Goal: Task Accomplishment & Management: Use online tool/utility

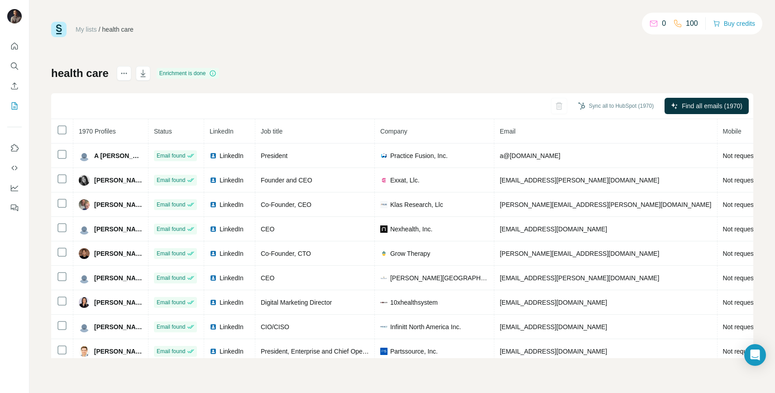
click at [87, 27] on link "My lists" at bounding box center [86, 29] width 21 height 7
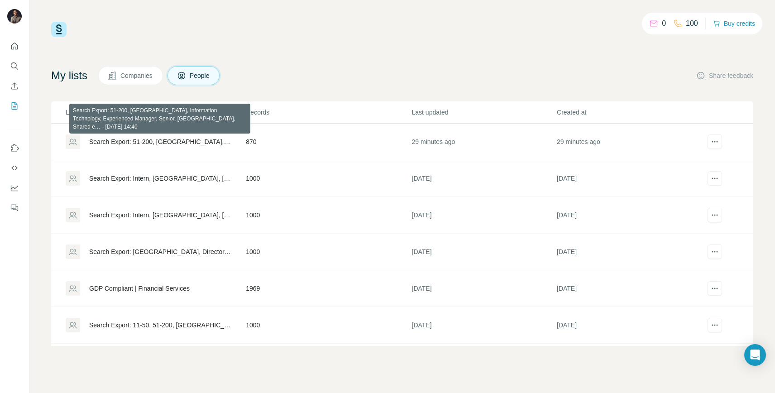
click at [130, 144] on div "Search Export: 51-200, [GEOGRAPHIC_DATA], Information Technology, Experienced M…" at bounding box center [159, 141] width 141 height 9
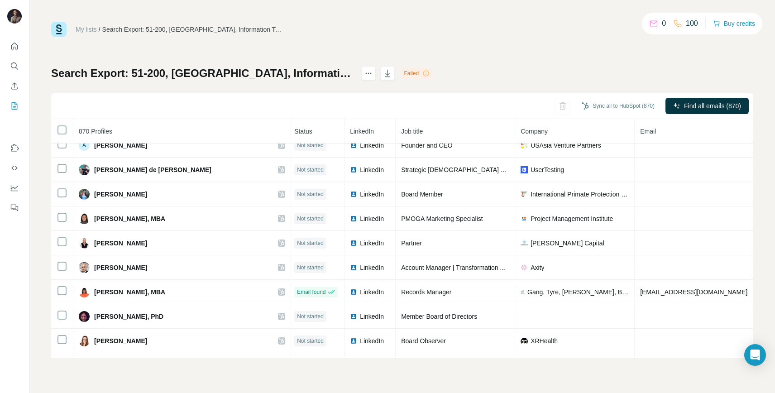
scroll to position [524, 2]
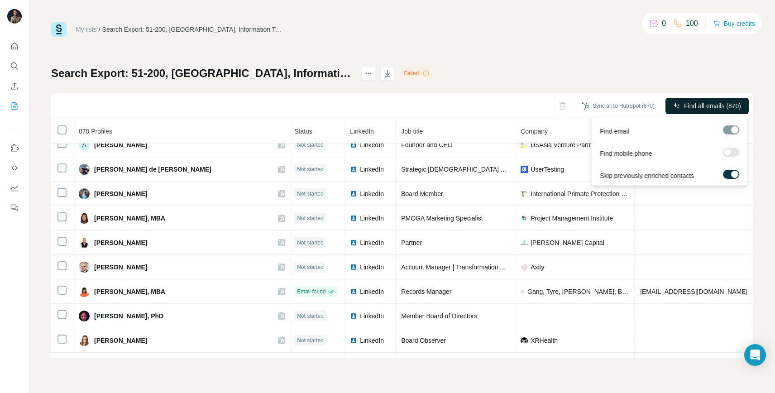
click at [692, 109] on span "Find all emails (870)" at bounding box center [712, 105] width 57 height 9
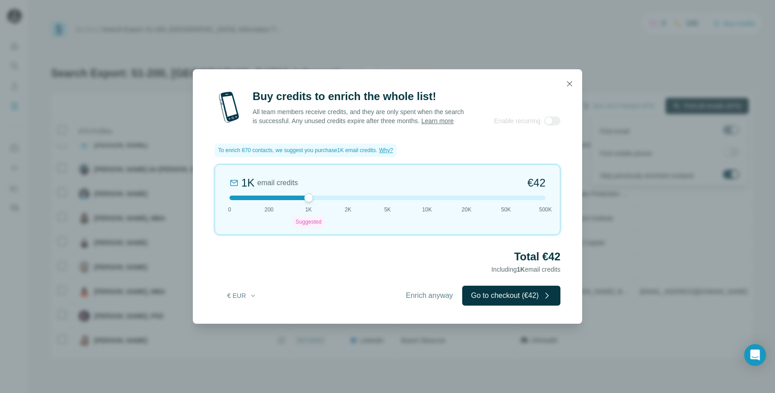
click at [279, 154] on span "To enrich 870 contacts, we suggest you purchase 1K email credits ." at bounding box center [297, 150] width 159 height 8
click at [572, 75] on button "button" at bounding box center [570, 84] width 18 height 18
